Goal: Navigation & Orientation: Find specific page/section

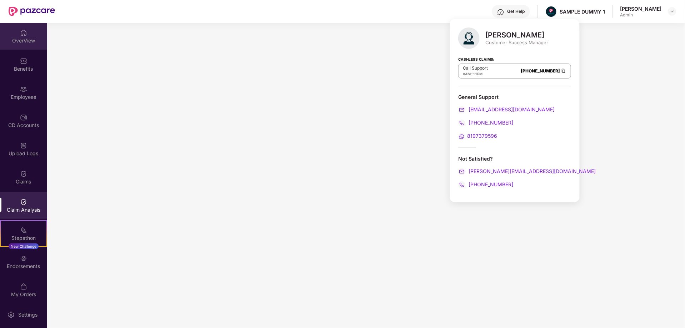
click at [25, 35] on img at bounding box center [23, 32] width 7 height 7
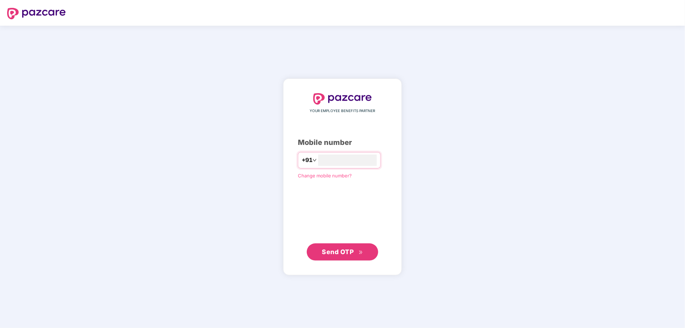
type input "**********"
click at [342, 250] on span "Send OTP" at bounding box center [338, 251] width 32 height 7
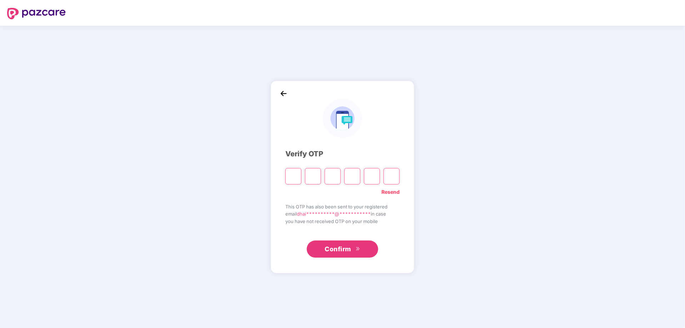
type input "*"
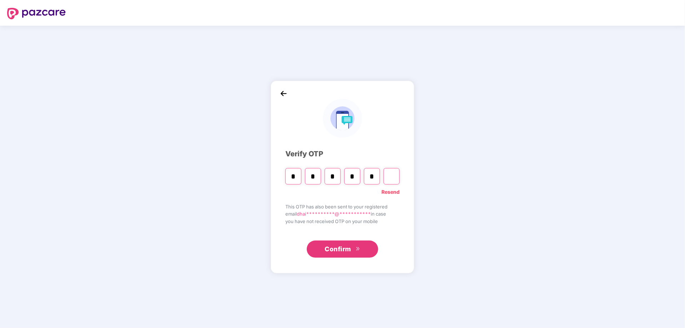
type input "*"
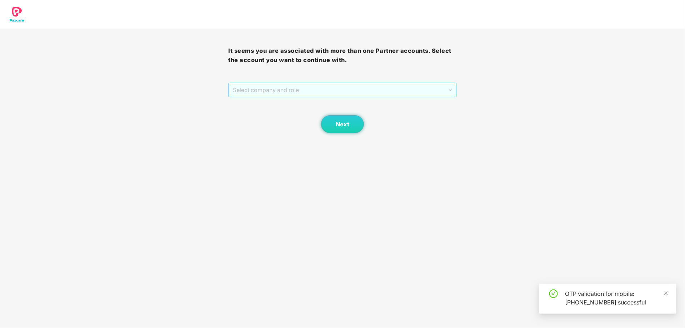
click at [270, 87] on span "Select company and role" at bounding box center [342, 90] width 219 height 14
click at [260, 100] on div "Pazcare - SALES" at bounding box center [343, 104] width 220 height 8
click at [336, 123] on span "Next" at bounding box center [343, 124] width 14 height 7
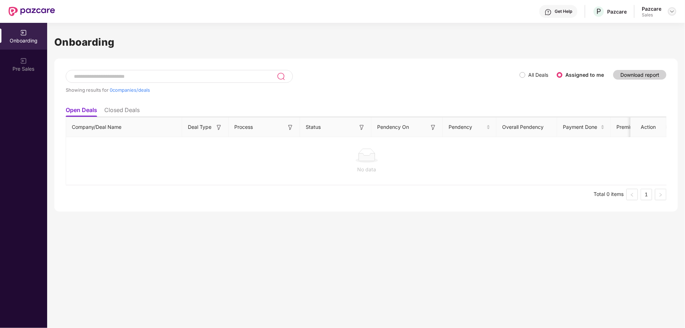
click at [671, 14] on img at bounding box center [672, 12] width 6 height 6
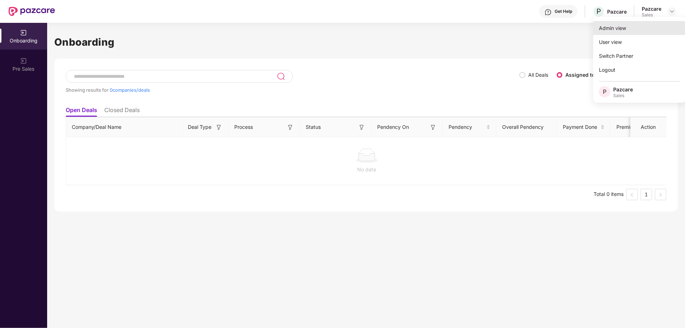
click at [620, 24] on div "Admin view" at bounding box center [639, 28] width 93 height 14
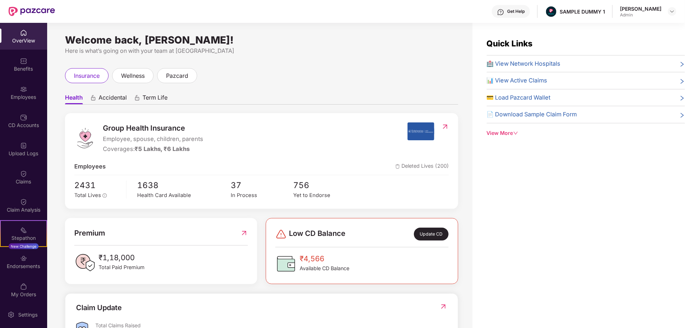
drag, startPoint x: 63, startPoint y: 35, endPoint x: 270, endPoint y: 40, distance: 206.8
click at [270, 40] on div "Welcome back, Dhairya Mohan Shukla! Here is what’s going on with your team at P…" at bounding box center [259, 180] width 425 height 314
drag, startPoint x: 551, startPoint y: 10, endPoint x: 600, endPoint y: 10, distance: 49.3
click at [600, 10] on div "Get Help SAMPLE DUMMY 1 Dhairya Mohan Shukla Admin" at bounding box center [365, 11] width 621 height 23
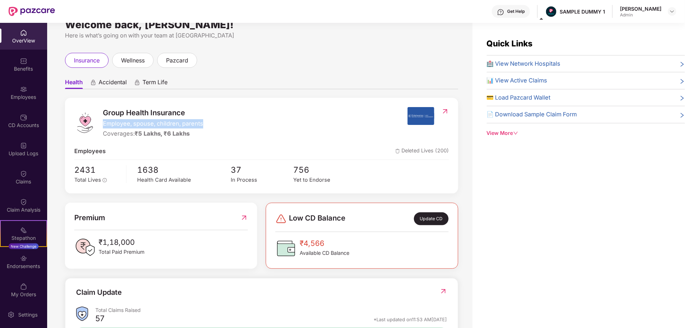
drag, startPoint x: 104, startPoint y: 124, endPoint x: 210, endPoint y: 125, distance: 106.4
click at [210, 125] on div "Group Health Insurance Employee, spouse, children, parents Coverages: ₹5 Lakhs,…" at bounding box center [240, 122] width 333 height 31
click at [238, 114] on div "Group Health Insurance Employee, spouse, children, parents Coverages: ₹5 Lakhs,…" at bounding box center [240, 122] width 333 height 31
drag, startPoint x: 100, startPoint y: 133, endPoint x: 197, endPoint y: 135, distance: 97.8
click at [197, 135] on div "Group Health Insurance Employee, spouse, children, parents Coverages: ₹5 Lakhs,…" at bounding box center [240, 122] width 333 height 31
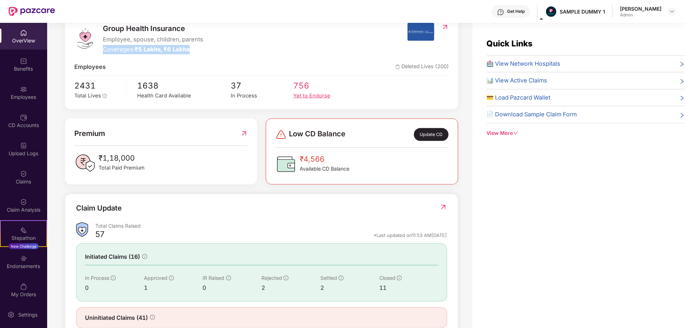
scroll to position [120, 0]
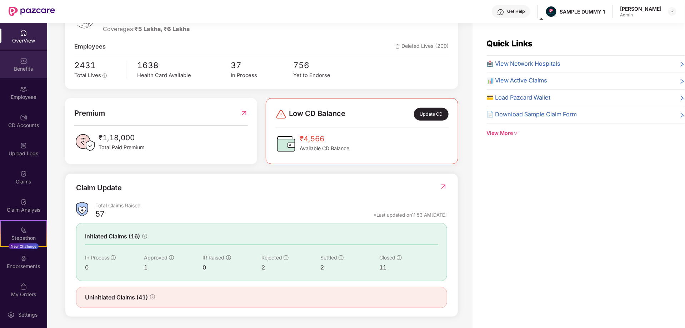
click at [25, 71] on div "Benefits" at bounding box center [23, 68] width 47 height 7
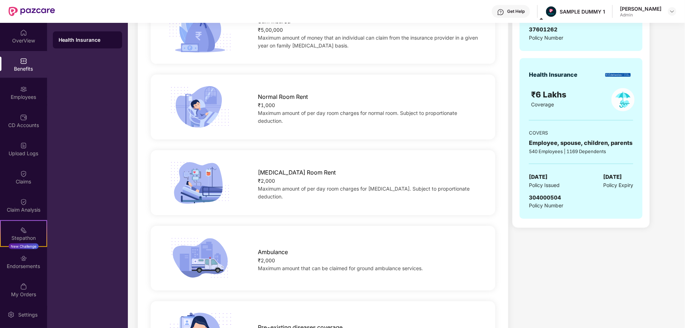
scroll to position [56, 0]
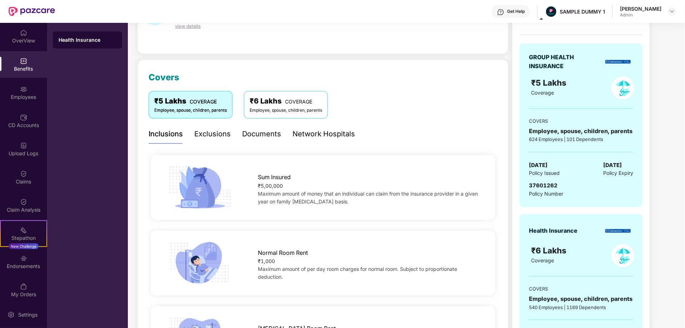
click at [216, 135] on div "Exclusions" at bounding box center [212, 134] width 36 height 11
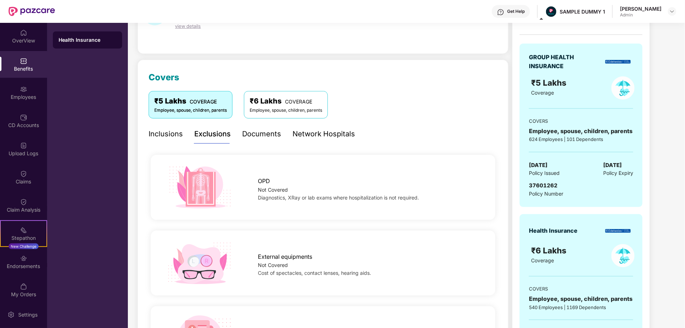
click at [258, 138] on div "Documents" at bounding box center [261, 134] width 39 height 11
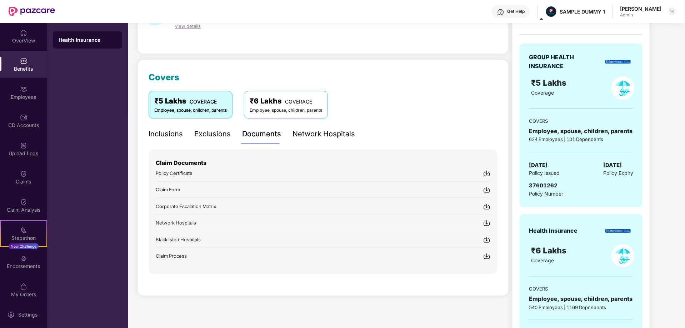
click at [307, 132] on div "Network Hospitals" at bounding box center [323, 134] width 62 height 11
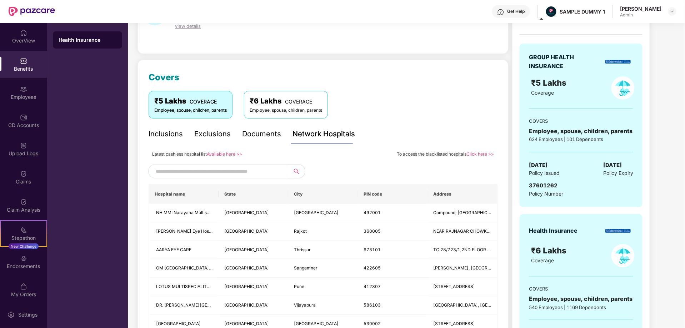
click at [225, 175] on input "text" at bounding box center [217, 171] width 122 height 11
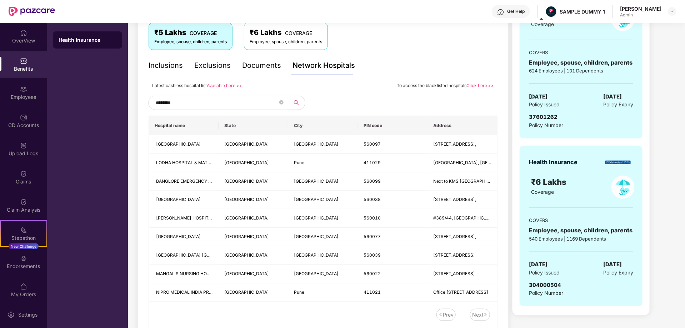
scroll to position [156, 0]
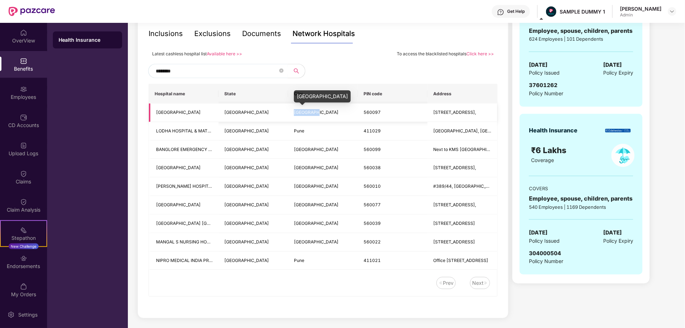
drag, startPoint x: 290, startPoint y: 111, endPoint x: 318, endPoint y: 111, distance: 27.5
click at [318, 111] on td "Bangalore" at bounding box center [323, 113] width 70 height 19
copy span "Bangalore"
click at [196, 69] on input "********" at bounding box center [217, 71] width 122 height 11
paste input "*"
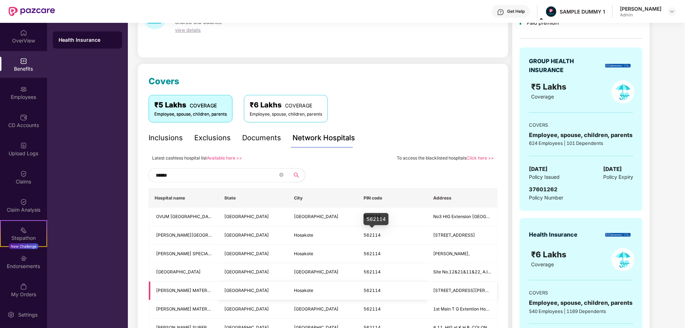
scroll to position [3, 0]
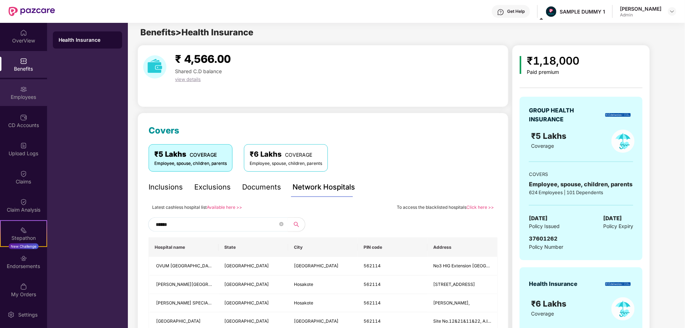
type input "******"
click at [28, 96] on div "Employees" at bounding box center [23, 97] width 47 height 7
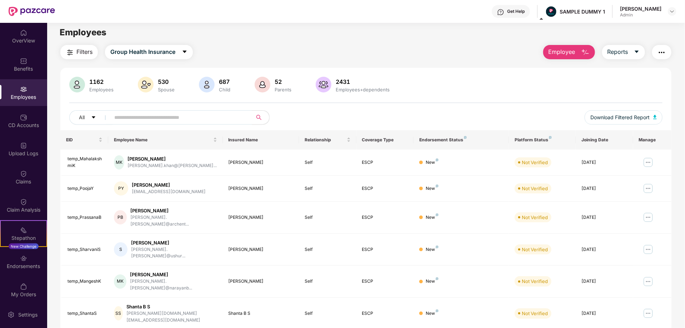
click at [571, 50] on span "Employee" at bounding box center [561, 51] width 27 height 9
click at [626, 55] on span "Reports" at bounding box center [617, 51] width 21 height 9
click at [664, 48] on img "button" at bounding box center [661, 52] width 9 height 9
click at [20, 119] on img at bounding box center [23, 117] width 7 height 7
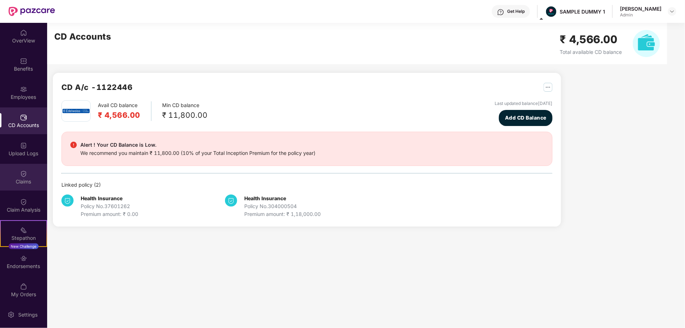
click at [31, 172] on div "Claims" at bounding box center [23, 177] width 47 height 27
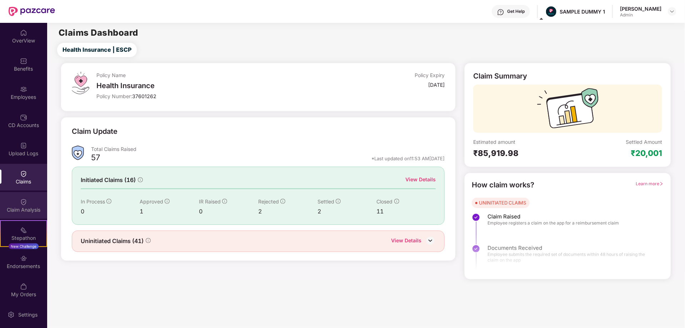
click at [17, 205] on div "Claim Analysis" at bounding box center [23, 205] width 47 height 27
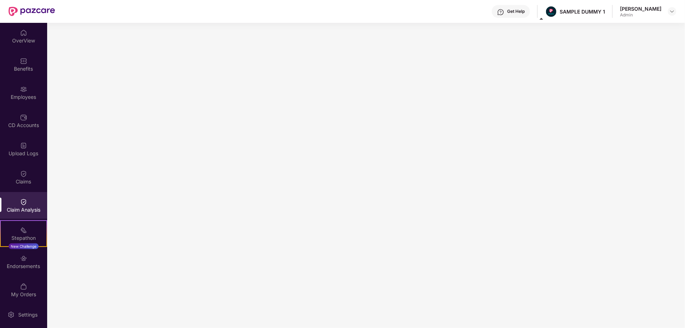
click at [507, 12] on div "Get Help" at bounding box center [515, 12] width 17 height 6
